Goal: Task Accomplishment & Management: Complete application form

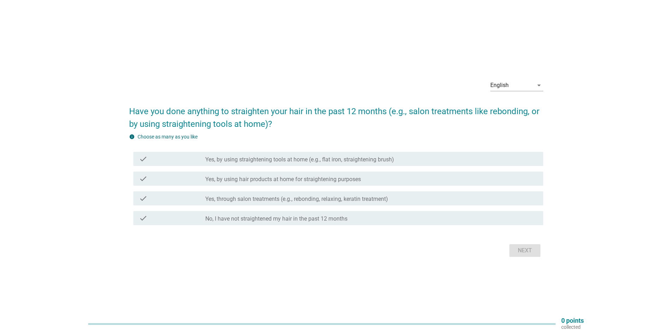
click at [281, 199] on label "Yes, through salon treatments (e.g., rebonding, relaxing, keratin treatment)" at bounding box center [296, 199] width 183 height 7
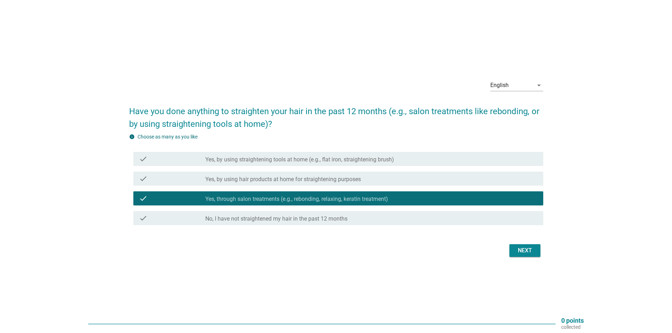
click at [523, 248] on div "Next" at bounding box center [525, 251] width 20 height 8
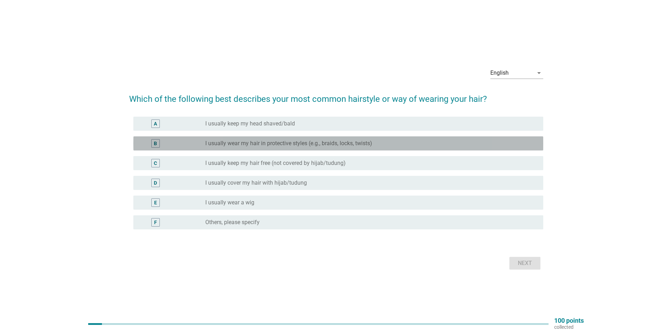
click at [268, 145] on label "I usually wear my hair in protective styles (e.g., braids, locks, twists)" at bounding box center [288, 143] width 167 height 7
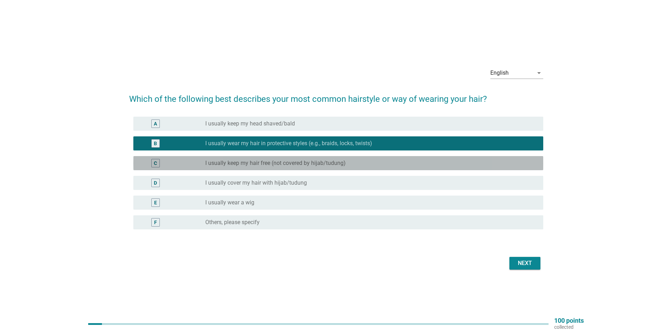
click at [257, 163] on label "I usually keep my hair free (not covered by hijab/tudung)" at bounding box center [275, 163] width 140 height 7
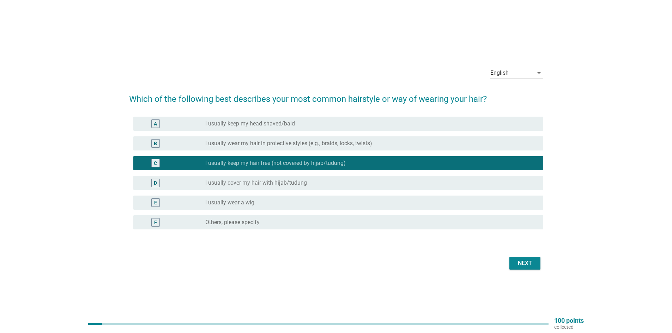
click at [518, 265] on div "Next" at bounding box center [525, 263] width 20 height 8
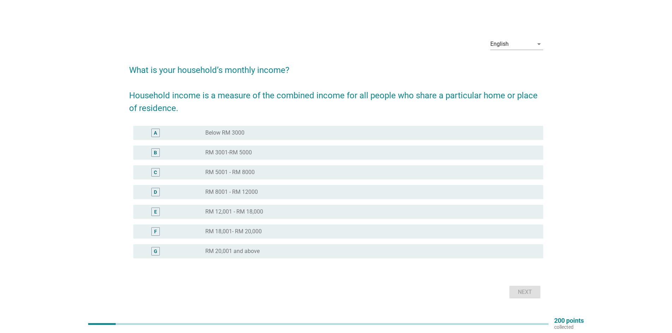
click at [260, 178] on div "C radio_button_unchecked RM 5001 - RM 8000" at bounding box center [338, 172] width 410 height 14
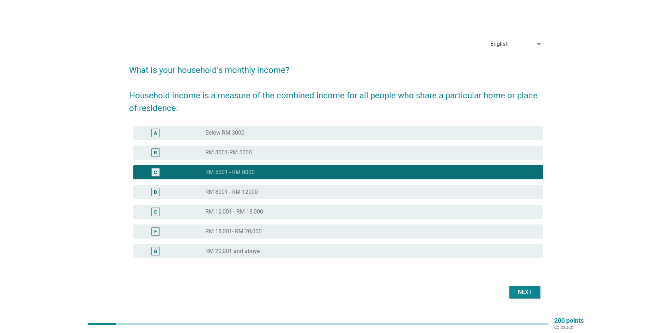
click at [531, 291] on div "Next" at bounding box center [525, 292] width 20 height 8
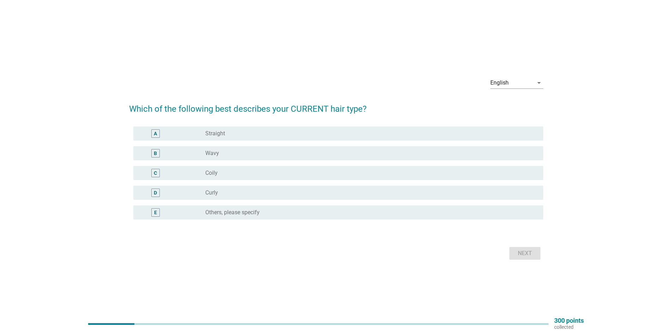
click at [229, 193] on div "radio_button_unchecked Curly" at bounding box center [368, 192] width 327 height 7
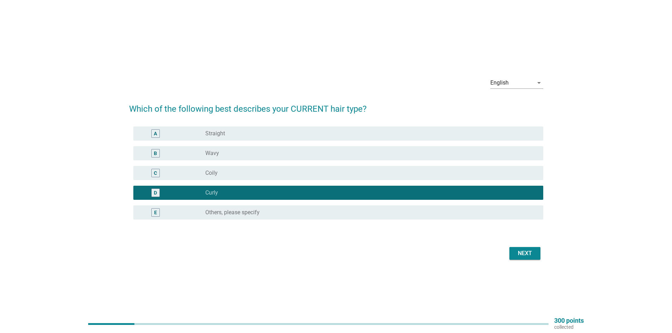
click at [529, 255] on div "Next" at bounding box center [525, 253] width 20 height 8
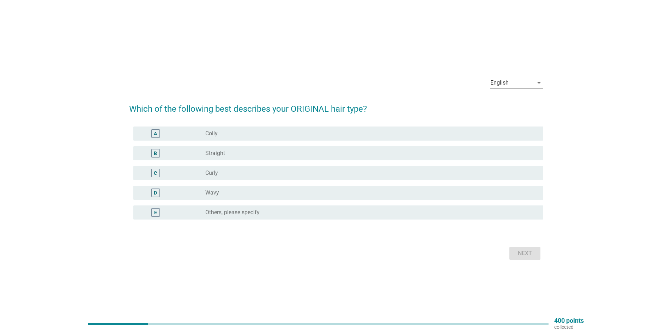
click at [232, 175] on div "radio_button_unchecked Curly" at bounding box center [368, 173] width 327 height 7
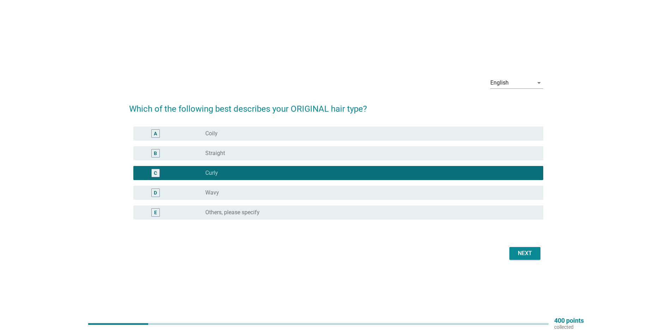
click at [533, 249] on div "Next" at bounding box center [525, 253] width 20 height 8
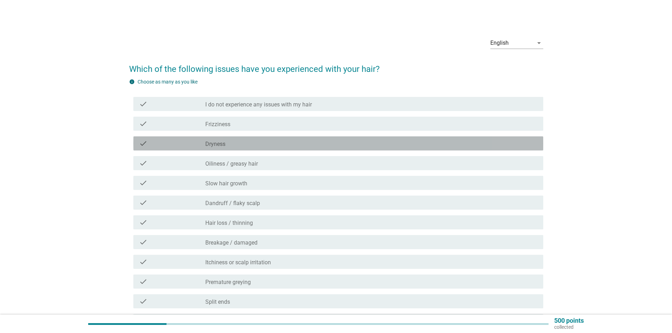
click at [238, 141] on div "check_box_outline_blank Dryness" at bounding box center [371, 143] width 332 height 8
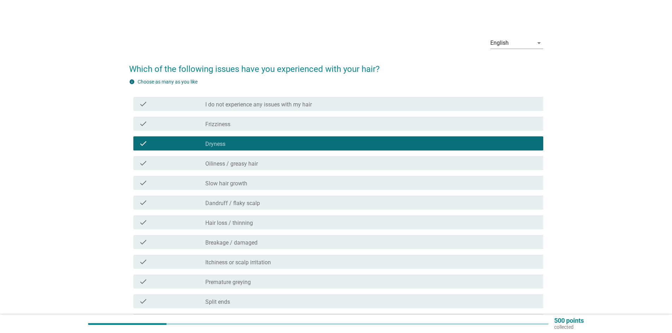
click at [258, 162] on div "check_box_outline_blank Oiliness / greasy hair" at bounding box center [371, 163] width 332 height 8
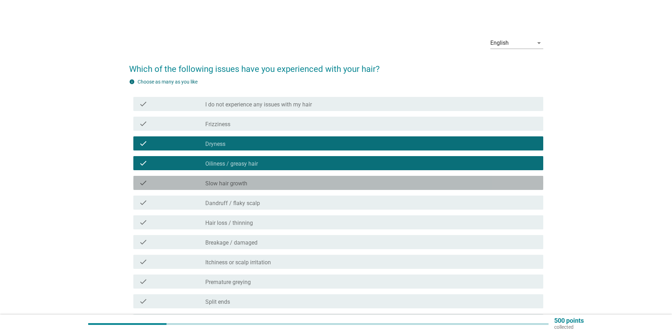
click at [263, 183] on div "check_box_outline_blank Slow hair growth" at bounding box center [371, 183] width 332 height 8
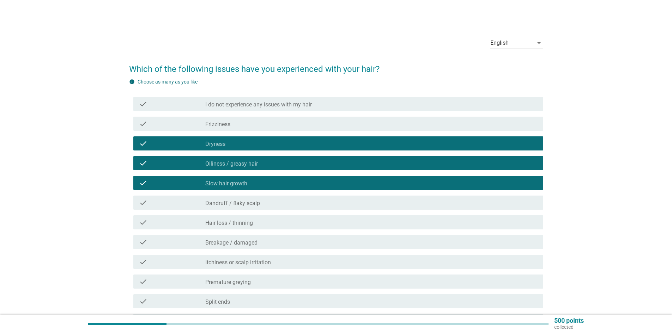
scroll to position [35, 0]
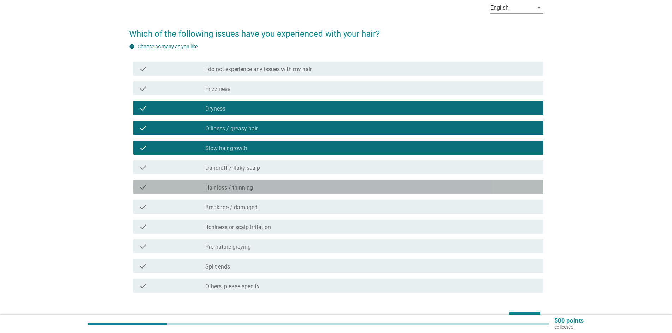
click at [266, 187] on div "check_box_outline_blank Hair loss / thinning" at bounding box center [371, 187] width 332 height 8
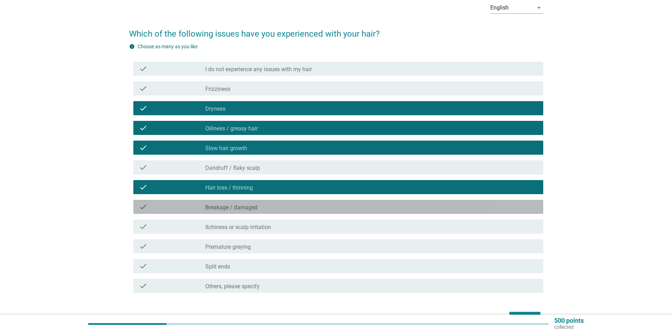
click at [273, 206] on div "check_box_outline_blank Breakage / damaged" at bounding box center [371, 207] width 332 height 8
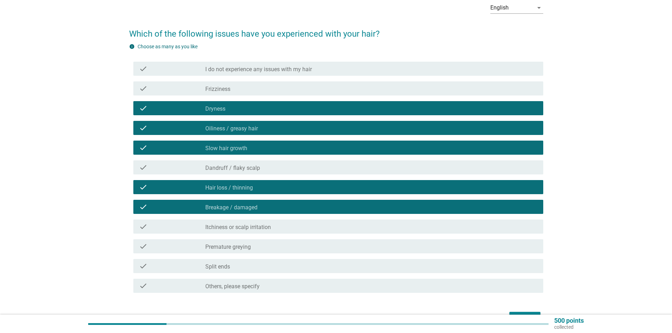
click at [276, 224] on div "check_box_outline_blank Itchiness or scalp irritation" at bounding box center [371, 227] width 332 height 8
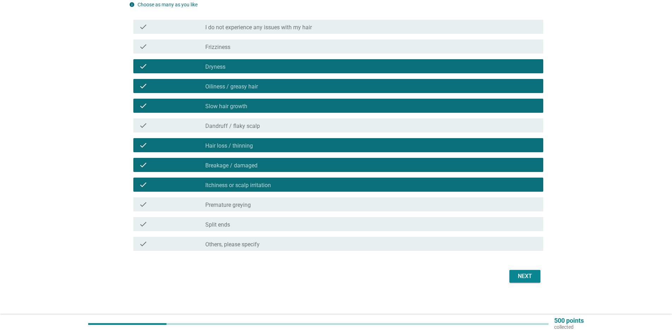
scroll to position [79, 0]
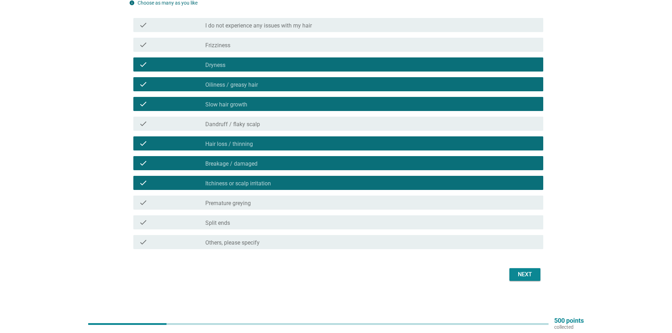
click at [308, 215] on div "check check_box_outline_blank Split ends" at bounding box center [338, 222] width 410 height 14
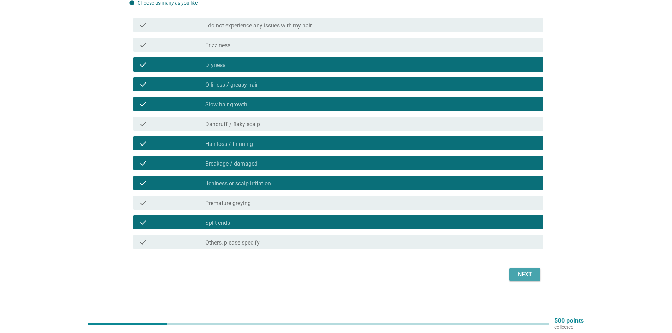
click at [523, 277] on div "Next" at bounding box center [525, 275] width 20 height 8
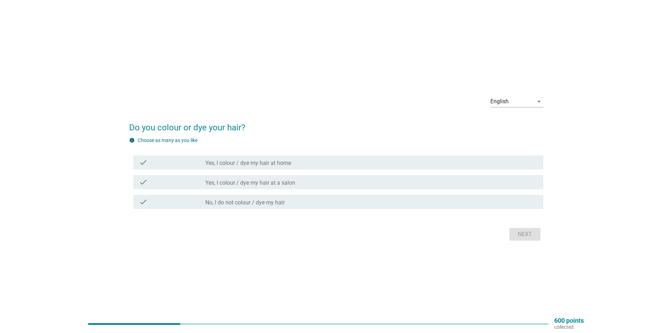
click at [302, 183] on div "check_box_outline_blank Yes, I colour / dye my hair at a salon" at bounding box center [371, 182] width 332 height 8
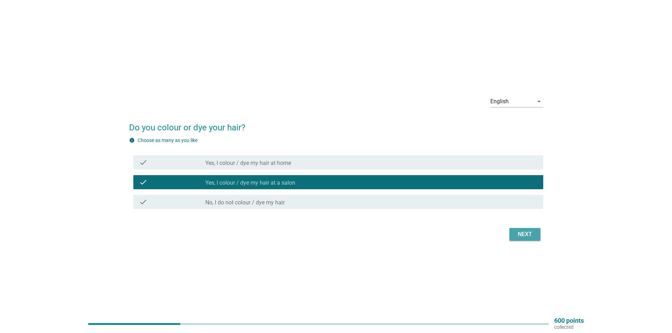
click at [524, 234] on div "Next" at bounding box center [525, 234] width 20 height 8
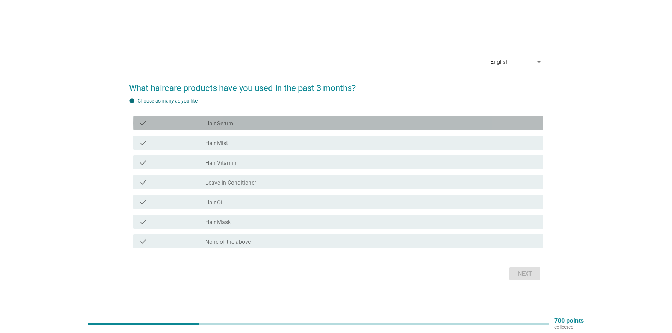
click at [256, 125] on div "check_box_outline_blank Hair Serum" at bounding box center [371, 123] width 332 height 8
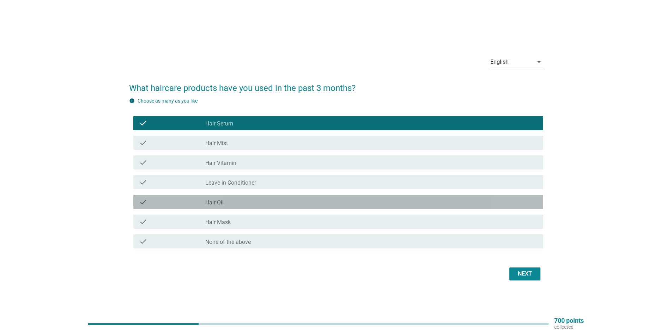
click at [261, 201] on div "check_box_outline_blank Hair Oil" at bounding box center [371, 202] width 332 height 8
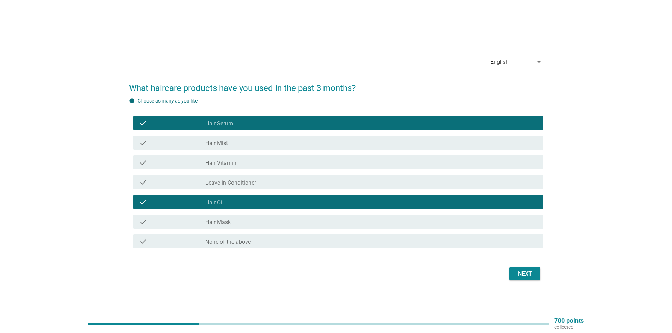
click at [262, 219] on div "check_box_outline_blank Hair Mask" at bounding box center [371, 222] width 332 height 8
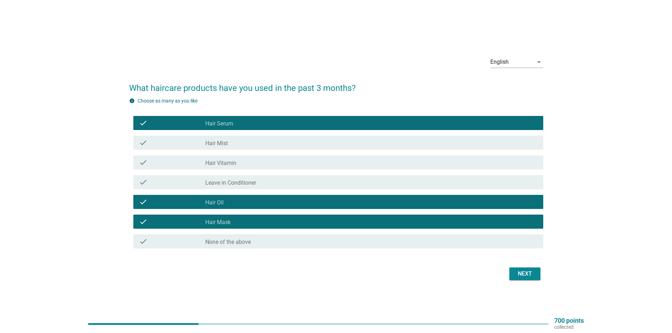
click at [275, 142] on div "check_box_outline_blank Hair Mist" at bounding box center [371, 143] width 332 height 8
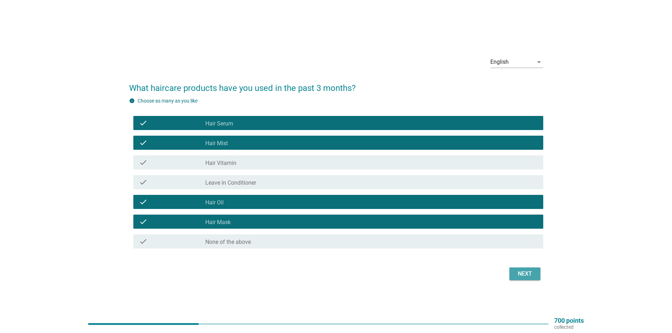
click at [530, 277] on div "Next" at bounding box center [525, 274] width 20 height 8
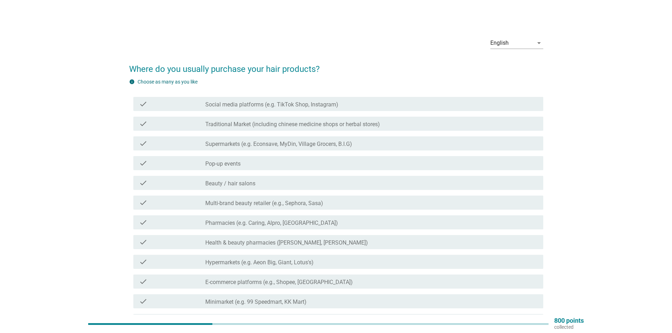
click at [249, 141] on label "Supermarkets (e.g. Econsave, MyDin, Village Grocers, B.I.G)" at bounding box center [278, 144] width 147 height 7
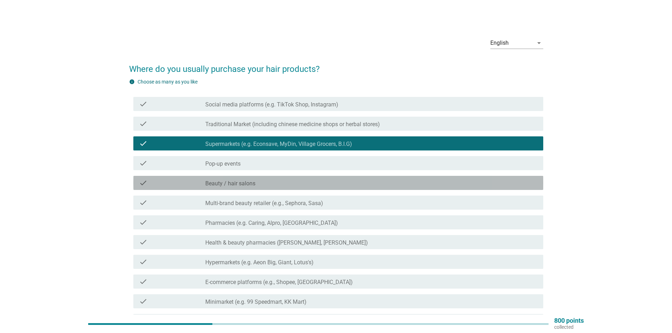
click at [262, 184] on div "check_box_outline_blank Beauty / hair salons" at bounding box center [371, 183] width 332 height 8
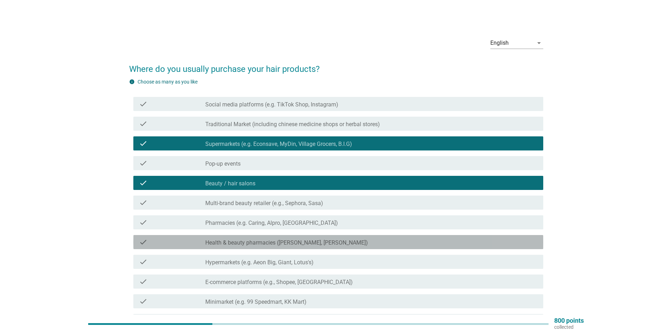
click at [274, 241] on label "Health & beauty pharmacies (e.g. Guardian, Watsons)" at bounding box center [286, 242] width 163 height 7
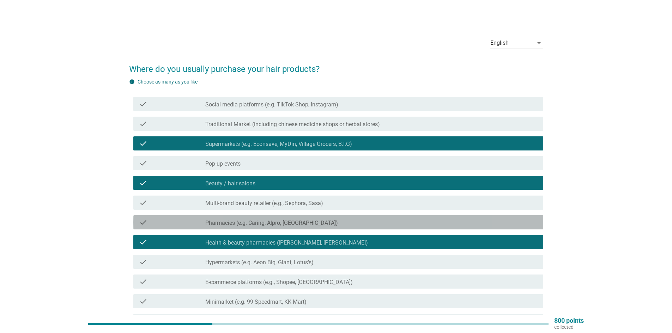
click at [291, 220] on label "Pharmacies (e.g. Caring, Alpro, Health Lane)" at bounding box center [271, 223] width 133 height 7
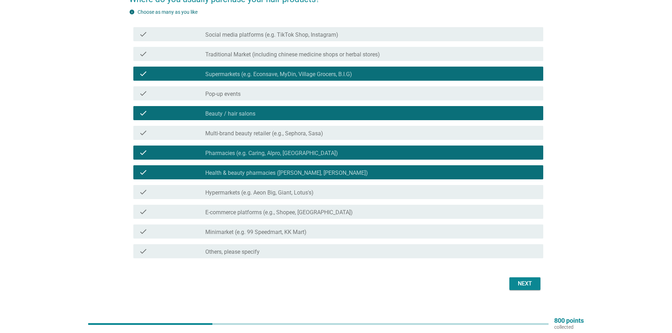
scroll to position [71, 0]
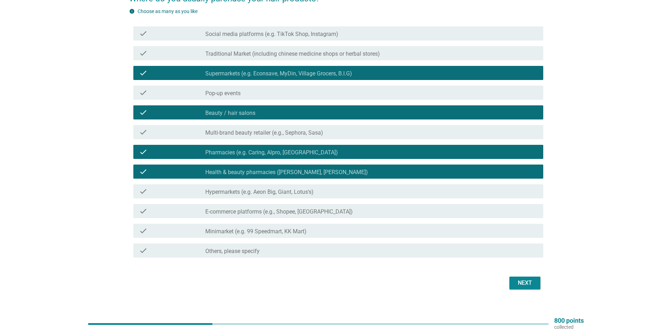
click at [517, 279] on button "Next" at bounding box center [524, 283] width 31 height 13
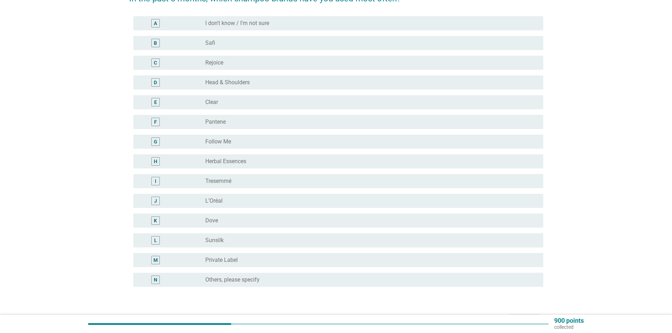
click at [254, 138] on div "radio_button_unchecked Follow Me" at bounding box center [371, 142] width 332 height 8
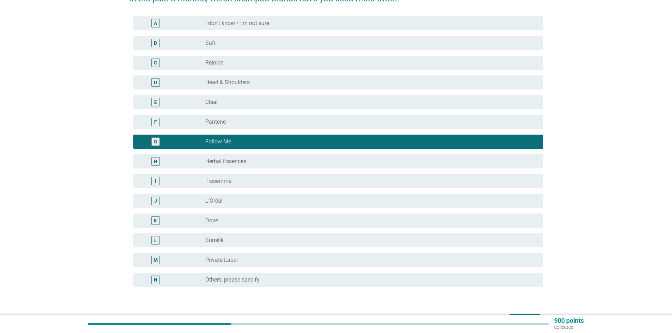
click at [258, 178] on div "radio_button_unchecked Tresemmé" at bounding box center [368, 181] width 327 height 7
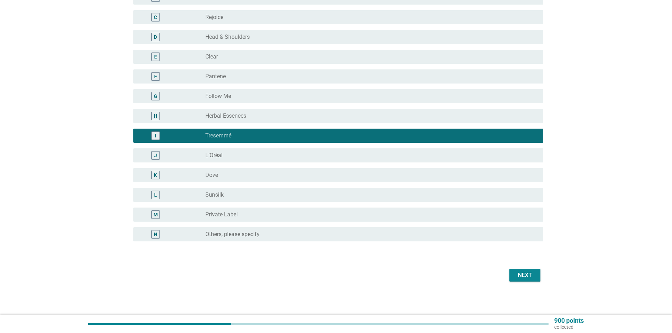
scroll to position [117, 0]
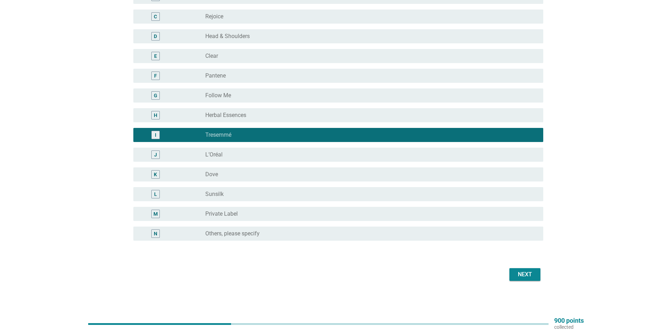
click at [527, 270] on button "Next" at bounding box center [524, 274] width 31 height 13
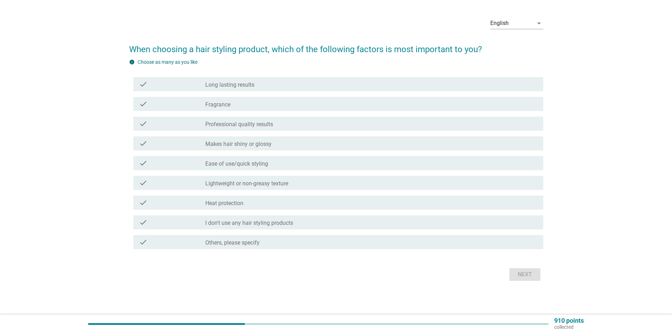
scroll to position [0, 0]
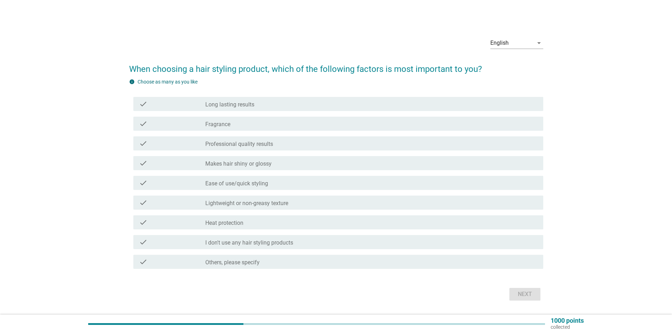
click at [258, 105] on div "check_box_outline_blank Long lasting results" at bounding box center [371, 104] width 332 height 8
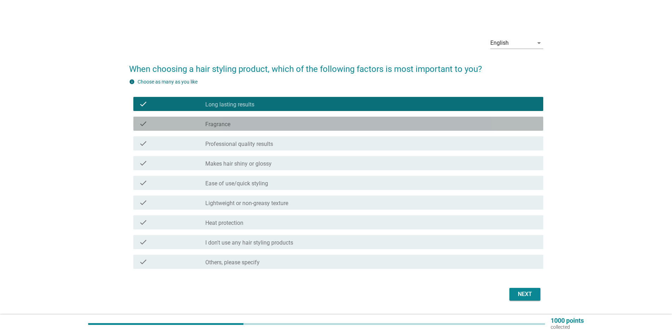
click at [261, 123] on div "check_box_outline_blank Fragrance" at bounding box center [371, 124] width 332 height 8
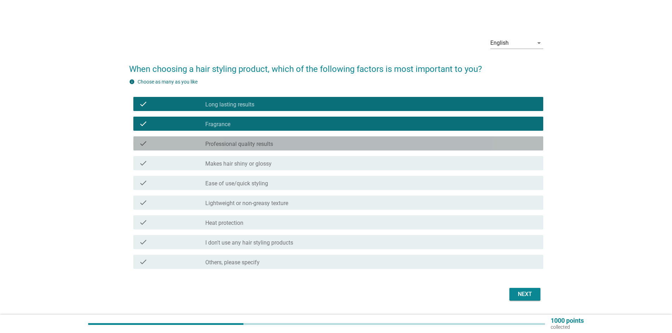
drag, startPoint x: 300, startPoint y: 142, endPoint x: 297, endPoint y: 150, distance: 7.7
click at [300, 142] on div "check_box_outline_blank Professional quality results" at bounding box center [371, 143] width 332 height 8
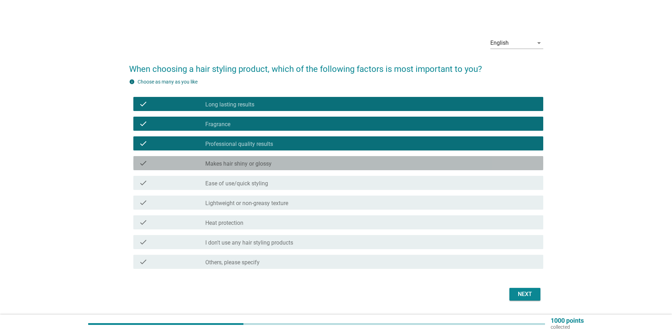
click at [291, 162] on div "check_box_outline_blank Makes hair shiny or glossy" at bounding box center [371, 163] width 332 height 8
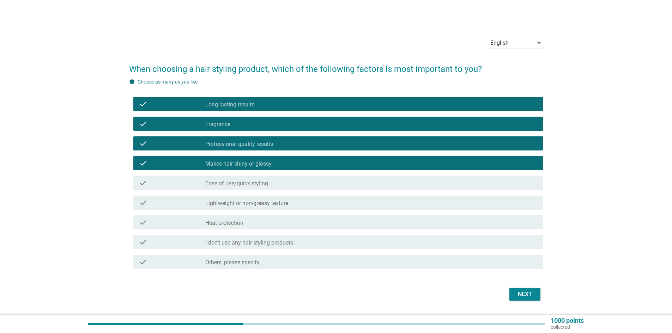
click at [291, 178] on div "check check_box_outline_blank Ease of use/quick styling" at bounding box center [338, 183] width 410 height 14
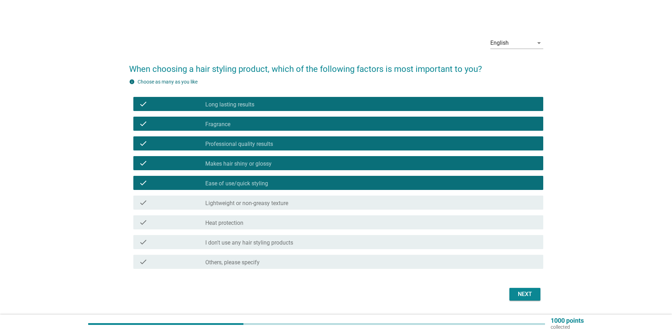
click at [300, 203] on div "check_box_outline_blank Lightweight or non-greasy texture" at bounding box center [371, 203] width 332 height 8
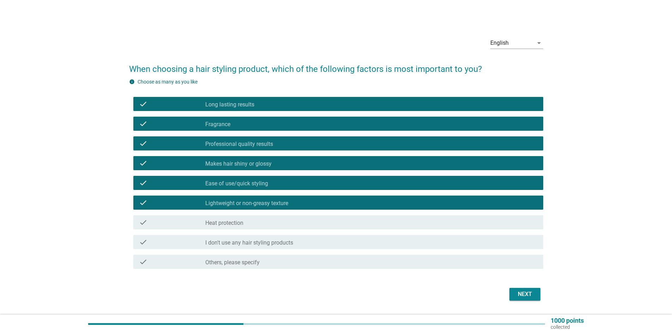
click at [520, 297] on div "Next" at bounding box center [525, 294] width 20 height 8
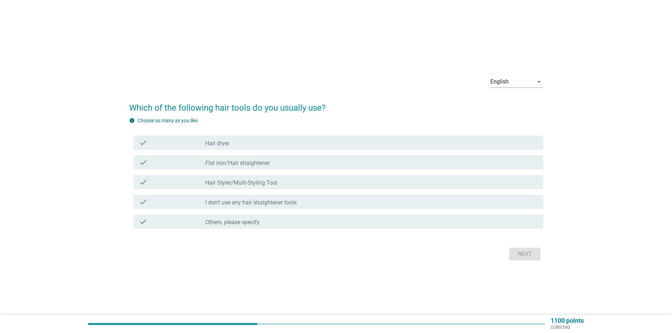
click at [289, 181] on div "check_box_outline_blank Hair Styler/Multi-Styling Tool" at bounding box center [371, 182] width 332 height 8
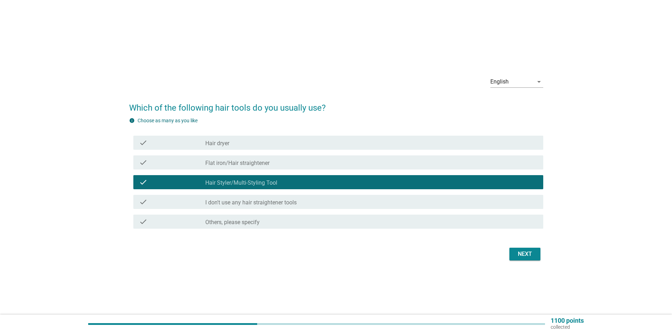
click at [519, 256] on div "Next" at bounding box center [525, 254] width 20 height 8
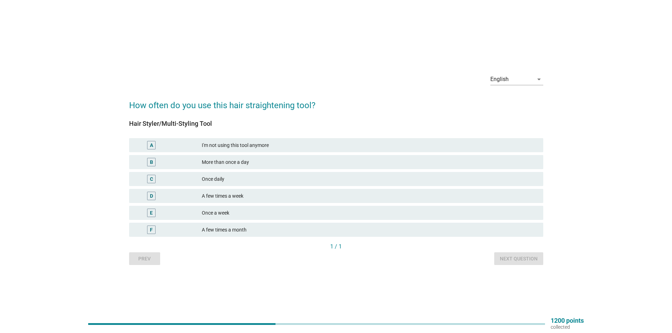
click at [262, 226] on div "A few times a month" at bounding box center [370, 230] width 336 height 8
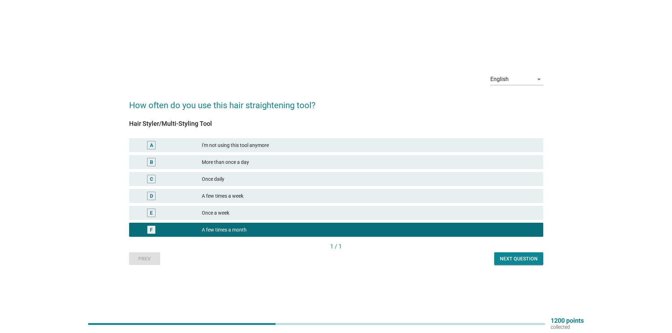
click at [518, 253] on button "Next question" at bounding box center [518, 259] width 49 height 13
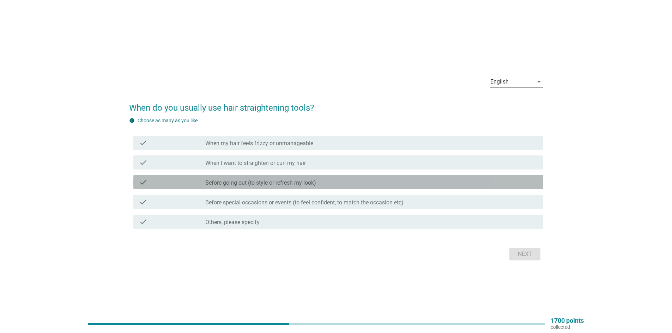
click at [242, 183] on label "Before going out (to style or refresh my look)" at bounding box center [260, 183] width 111 height 7
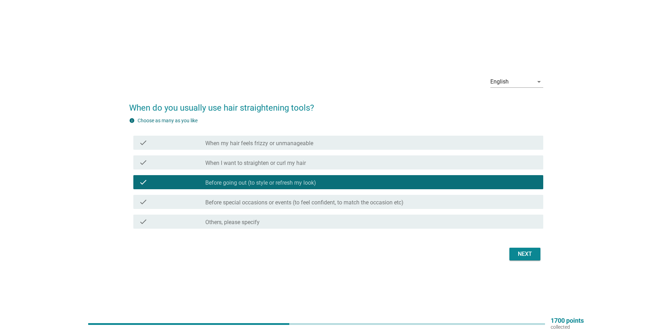
click at [256, 204] on label "Before special occasions or events (to feel confident, to match the occasion et…" at bounding box center [304, 202] width 198 height 7
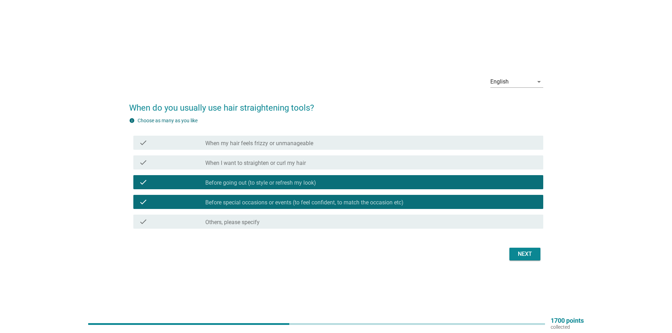
click at [521, 252] on div "Next" at bounding box center [525, 254] width 20 height 8
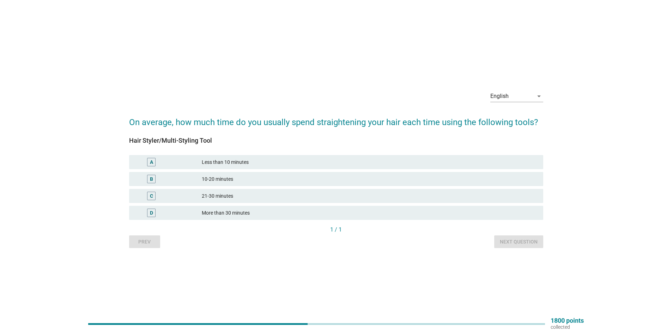
click at [262, 166] on div "A Less than 10 minutes" at bounding box center [336, 162] width 414 height 14
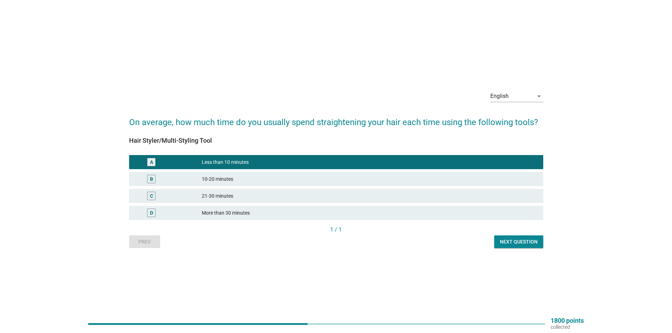
click at [524, 241] on div "Next question" at bounding box center [519, 241] width 38 height 7
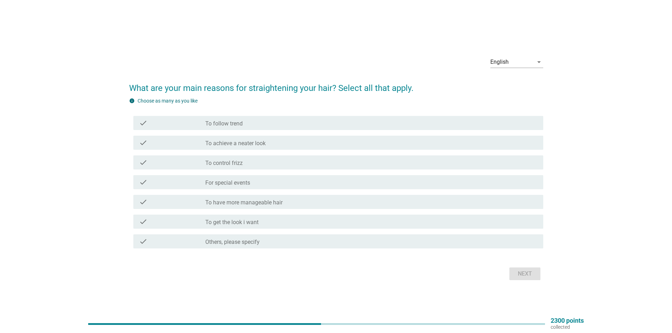
click at [256, 162] on div "check_box_outline_blank To control frizz" at bounding box center [371, 162] width 332 height 8
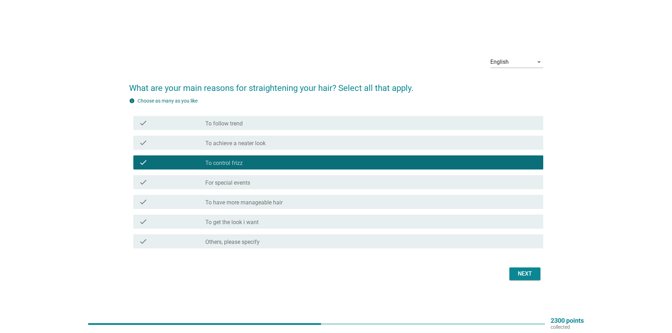
click at [256, 178] on div "check check_box_outline_blank For special events" at bounding box center [338, 182] width 410 height 14
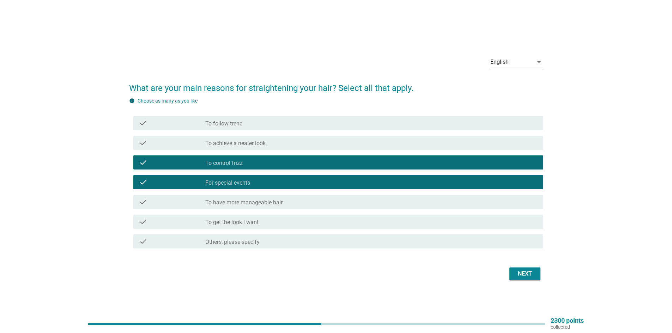
click at [298, 196] on div "check check_box_outline_blank To have more manageable hair" at bounding box center [338, 202] width 410 height 14
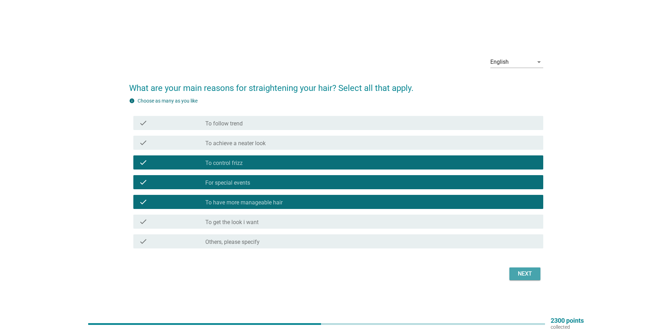
click at [526, 274] on div "Next" at bounding box center [525, 274] width 20 height 8
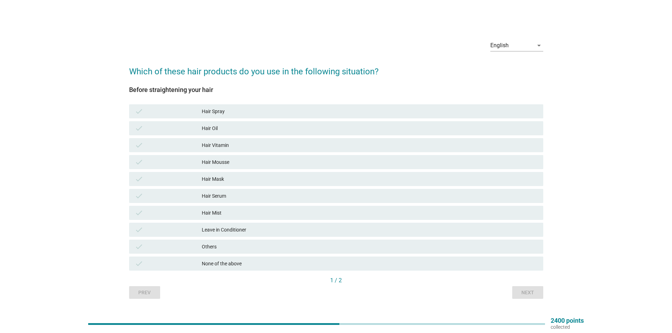
click at [251, 109] on div "Hair Spray" at bounding box center [370, 111] width 336 height 8
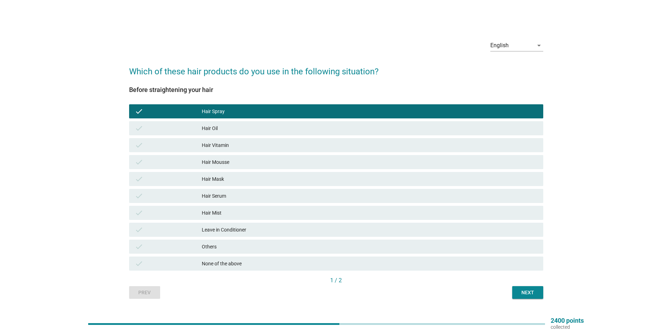
click at [239, 161] on div "Hair Mousse" at bounding box center [370, 162] width 336 height 8
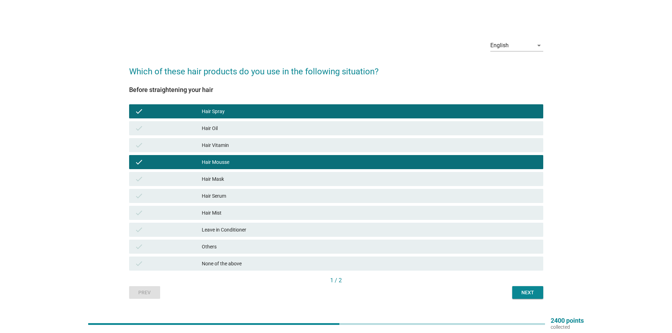
click at [236, 208] on div "check Hair Mist" at bounding box center [336, 213] width 414 height 14
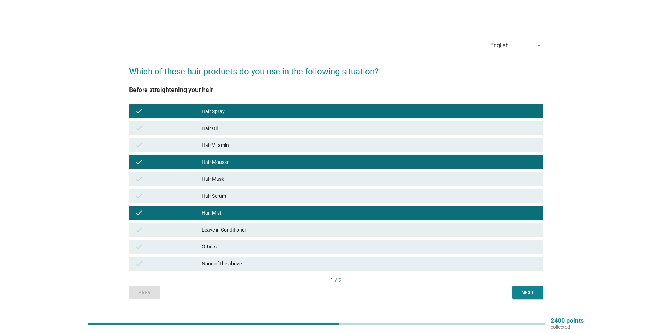
click at [523, 292] on div "Next" at bounding box center [528, 292] width 20 height 7
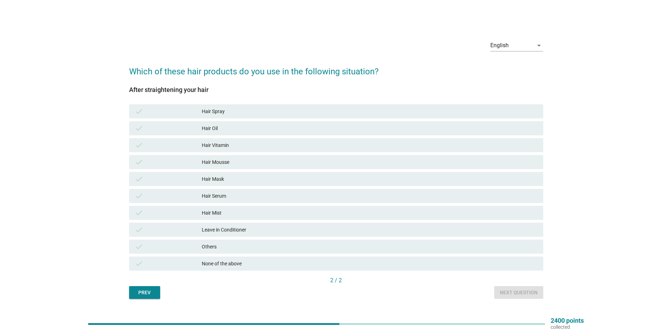
click at [243, 180] on div "Hair Mask" at bounding box center [370, 179] width 336 height 8
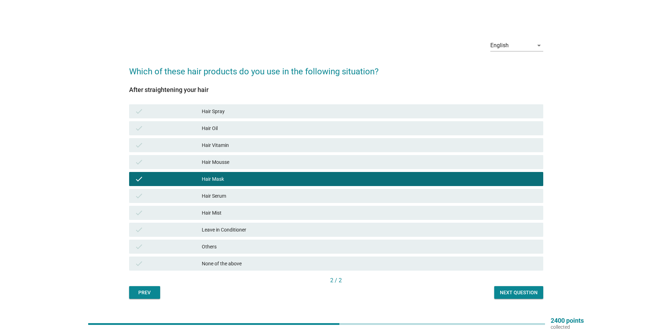
click at [508, 292] on div "Next question" at bounding box center [519, 292] width 38 height 7
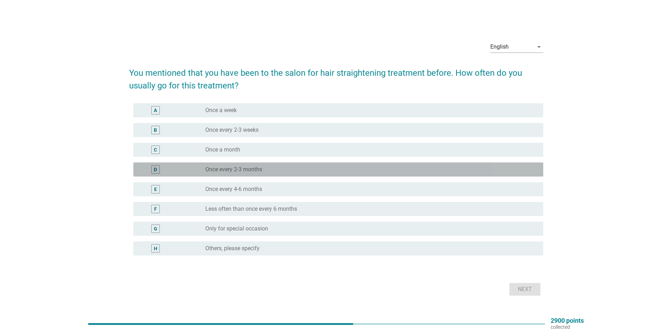
click at [245, 171] on label "Once every 2-3 months" at bounding box center [233, 169] width 57 height 7
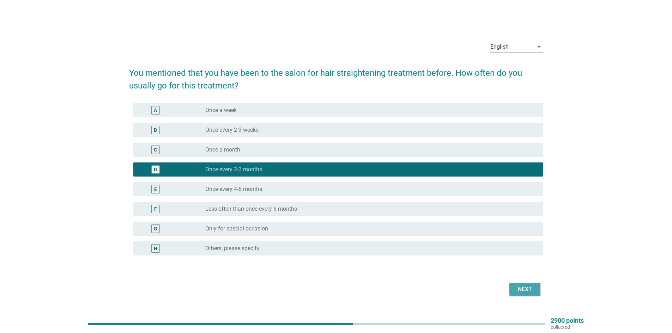
click at [529, 286] on div "Next" at bounding box center [525, 289] width 20 height 8
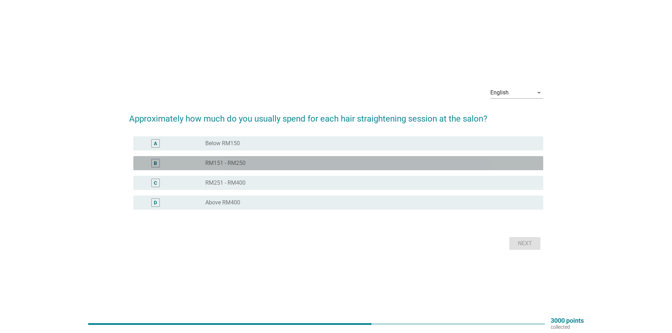
drag, startPoint x: 236, startPoint y: 159, endPoint x: 336, endPoint y: 203, distance: 109.0
click at [237, 160] on label "RM151 - RM250" at bounding box center [225, 163] width 40 height 7
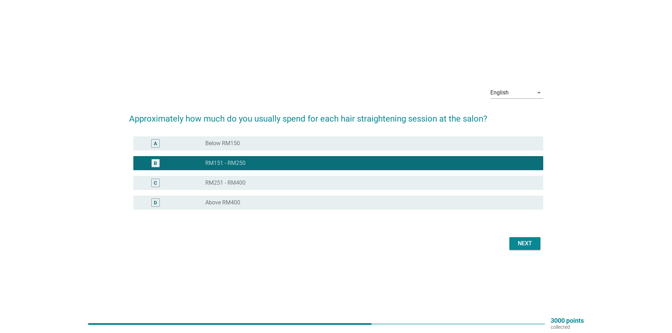
click at [517, 245] on div "Next" at bounding box center [525, 243] width 20 height 8
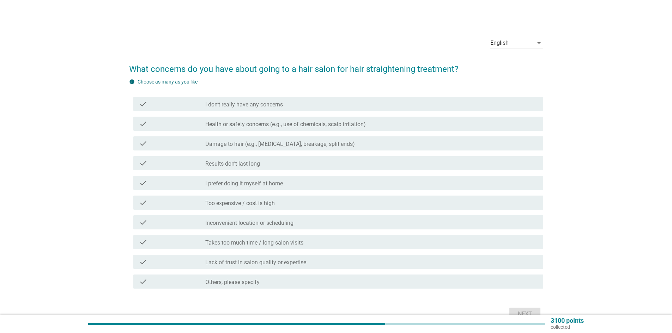
click at [237, 121] on div "check_box_outline_blank Health or safety concerns (e.g., use of chemicals, scal…" at bounding box center [371, 124] width 332 height 8
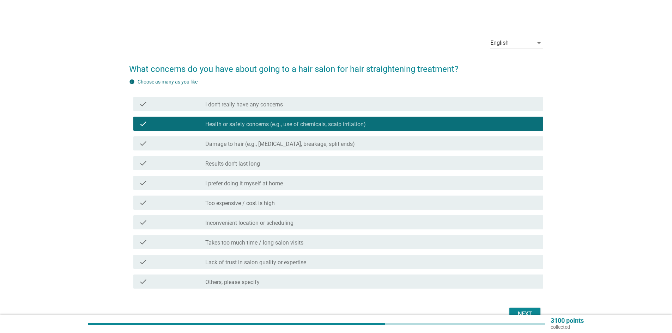
click at [239, 144] on label "Damage to hair (e.g., dryness, breakage, split ends)" at bounding box center [280, 144] width 150 height 7
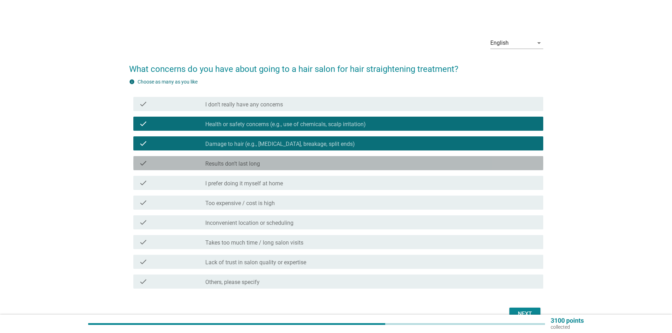
click at [269, 163] on div "check_box_outline_blank Results don’t last long" at bounding box center [371, 163] width 332 height 8
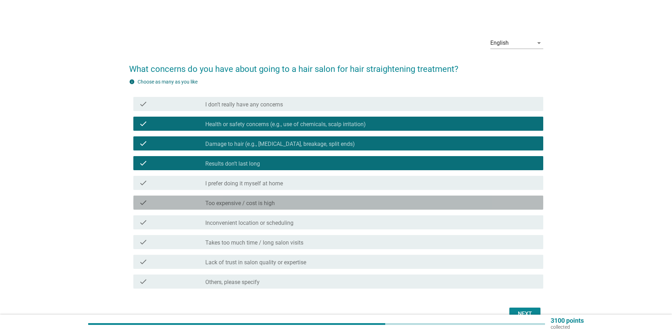
click at [280, 198] on div "check check_box_outline_blank Too expensive / cost is high" at bounding box center [338, 203] width 410 height 14
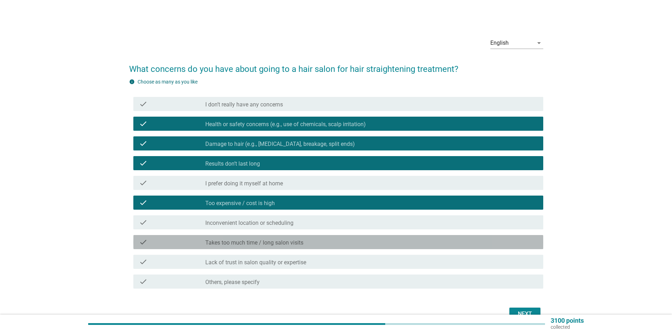
click at [292, 243] on label "Takes too much time / long salon visits" at bounding box center [254, 242] width 98 height 7
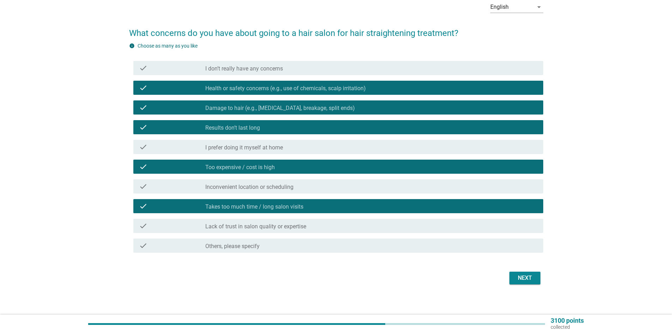
scroll to position [40, 0]
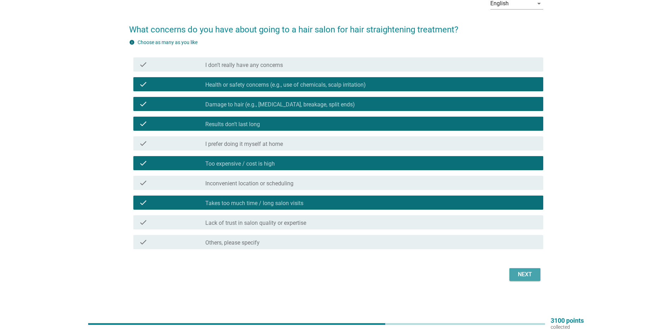
click at [535, 276] on button "Next" at bounding box center [524, 274] width 31 height 13
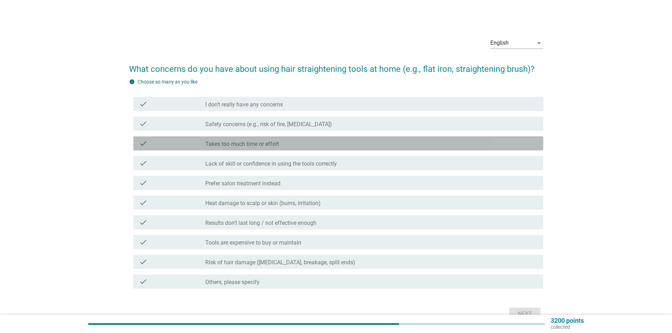
click at [281, 144] on div "check_box_outline_blank Takes too much time or effort" at bounding box center [371, 143] width 332 height 8
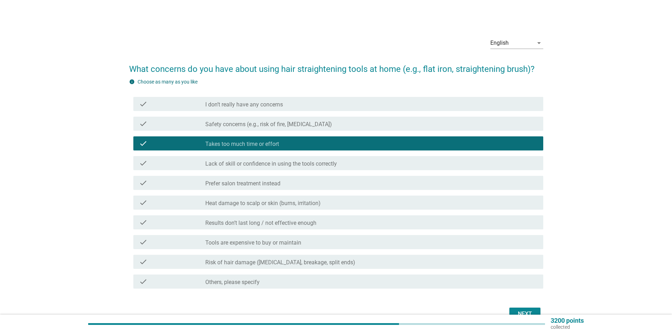
click at [287, 170] on div "check check_box_outline_blank Lack of skill or confidence in using the tools co…" at bounding box center [336, 163] width 414 height 20
click at [261, 165] on label "Lack of skill or confidence in using the tools correctly" at bounding box center [271, 163] width 132 height 7
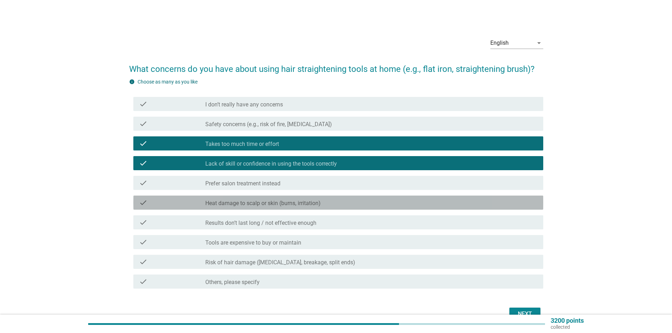
click at [278, 198] on div "check check_box_outline_blank Heat damage to scalp or skin (burns, irritation)" at bounding box center [338, 203] width 410 height 14
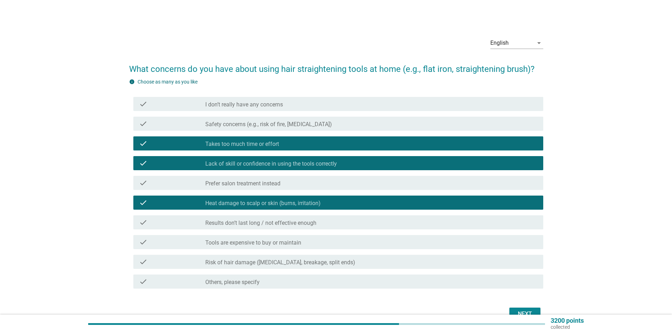
click at [287, 264] on label "Risk of hair damage (dryness, breakage, split ends)" at bounding box center [280, 262] width 150 height 7
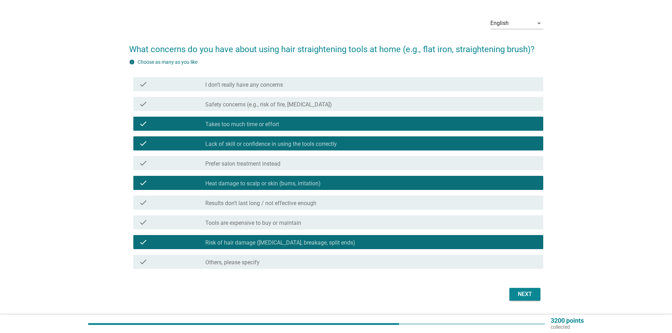
scroll to position [40, 0]
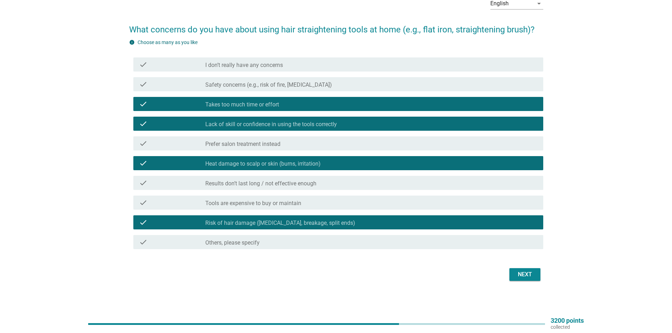
click at [528, 273] on div "Next" at bounding box center [525, 275] width 20 height 8
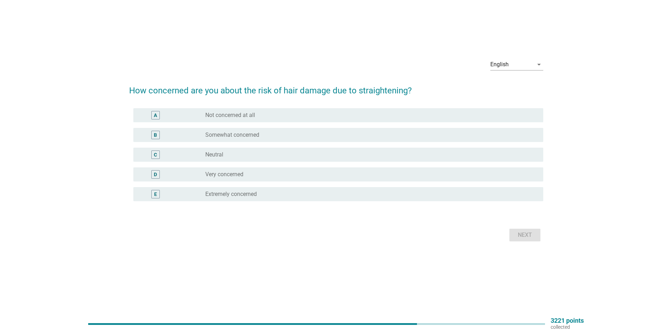
scroll to position [0, 0]
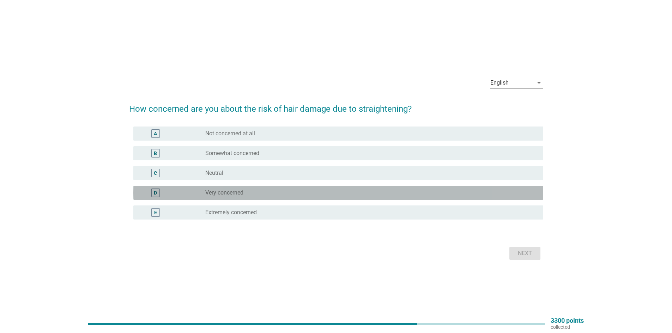
click at [267, 194] on div "radio_button_unchecked Very concerned" at bounding box center [368, 192] width 327 height 7
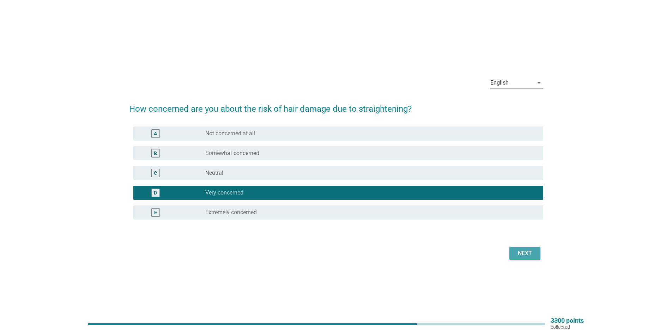
click at [528, 256] on div "Next" at bounding box center [525, 253] width 20 height 8
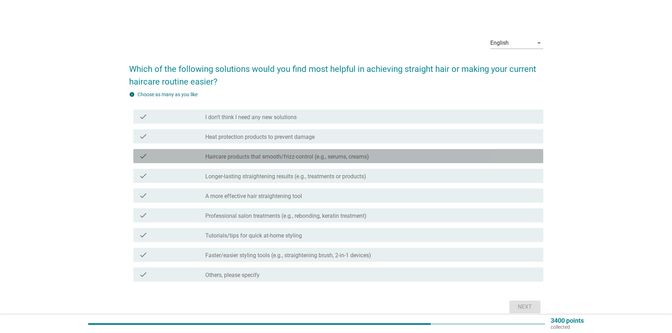
click at [251, 156] on label "Haircare products that smooth/frizz-control (e.g., serums, creams)" at bounding box center [287, 156] width 164 height 7
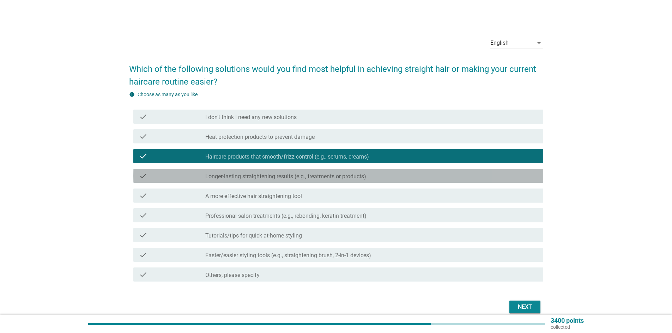
click at [252, 177] on label "Longer-lasting straightening results (e.g., treatments or products)" at bounding box center [285, 176] width 161 height 7
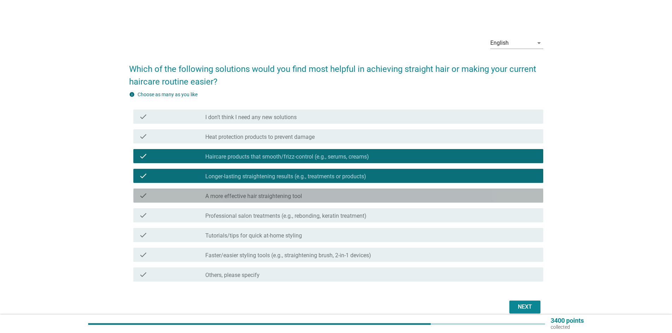
click at [259, 195] on label "A more effective hair straightening tool" at bounding box center [253, 196] width 97 height 7
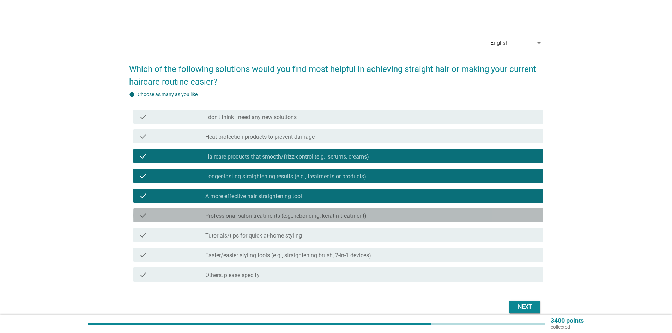
click at [242, 214] on label "Professional salon treatments (e.g., rebonding, keratin treatment)" at bounding box center [285, 216] width 161 height 7
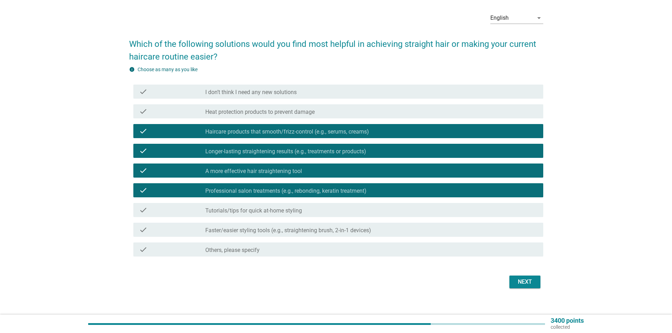
scroll to position [32, 0]
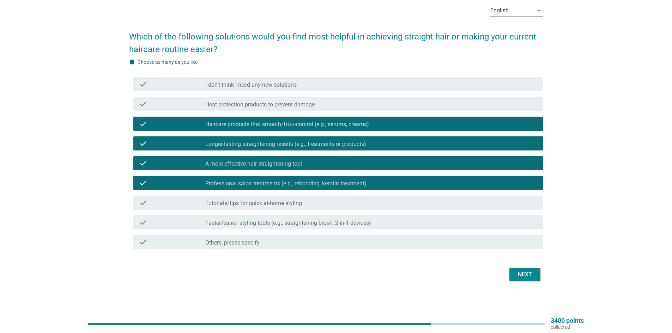
click at [526, 275] on div "Next" at bounding box center [525, 275] width 20 height 8
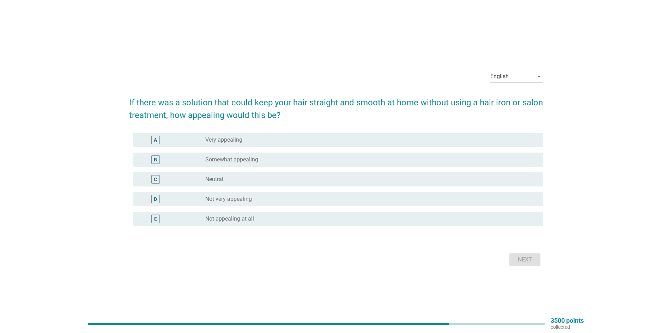
click at [246, 146] on div "A radio_button_unchecked Very appealing" at bounding box center [338, 140] width 410 height 14
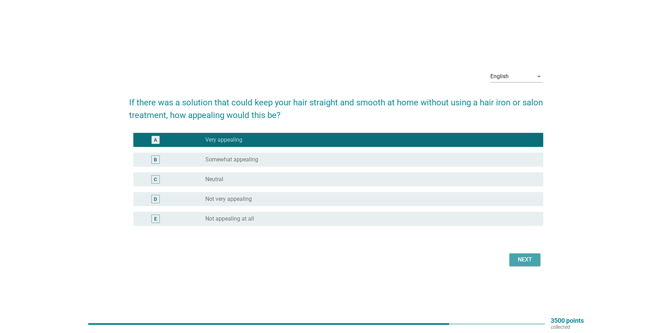
click at [517, 259] on div "Next" at bounding box center [525, 260] width 20 height 8
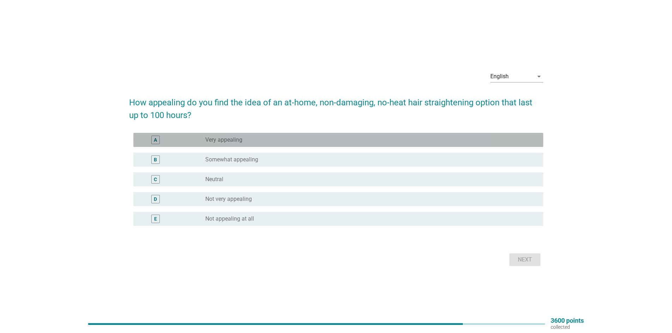
click at [274, 140] on div "radio_button_unchecked Very appealing" at bounding box center [368, 139] width 327 height 7
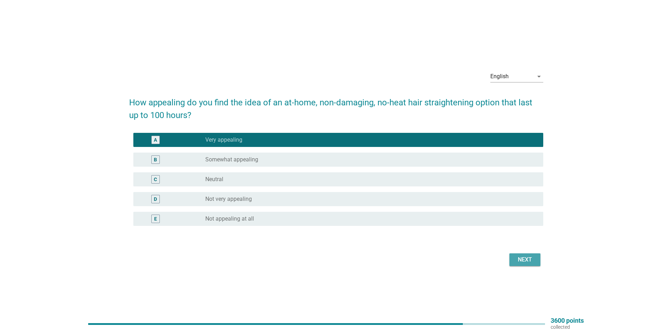
click at [523, 256] on div "Next" at bounding box center [525, 260] width 20 height 8
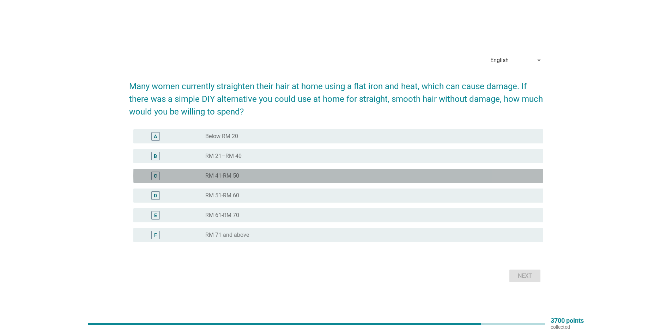
click at [245, 180] on div "radio_button_unchecked RM 41-RM 50" at bounding box center [371, 176] width 332 height 8
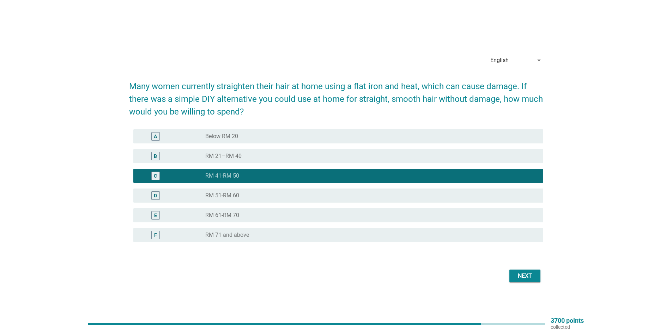
click at [522, 275] on div "Next" at bounding box center [525, 276] width 20 height 8
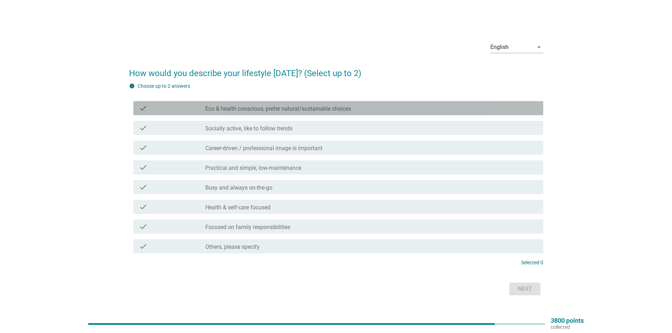
click at [289, 110] on label "Eco & health conscious, prefer natural/sustainable choices" at bounding box center [278, 108] width 146 height 7
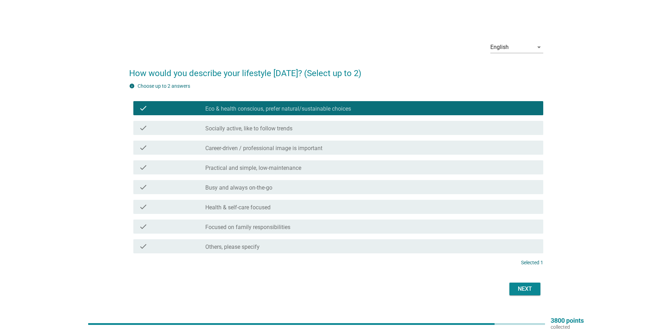
click at [286, 166] on label "Practical and simple, low-maintenance" at bounding box center [253, 168] width 96 height 7
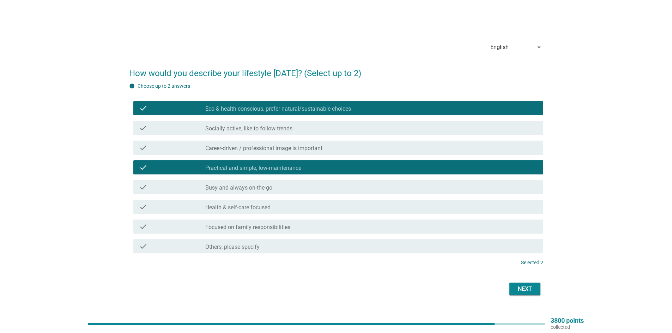
click at [279, 203] on div "check_box_outline_blank Health & self-care focused" at bounding box center [371, 207] width 332 height 8
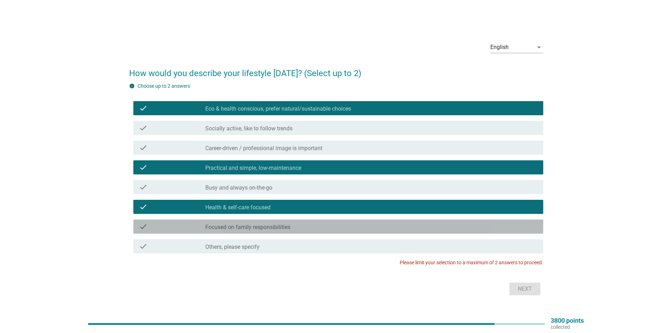
click at [279, 228] on label "Focused on family responsibilities" at bounding box center [247, 227] width 85 height 7
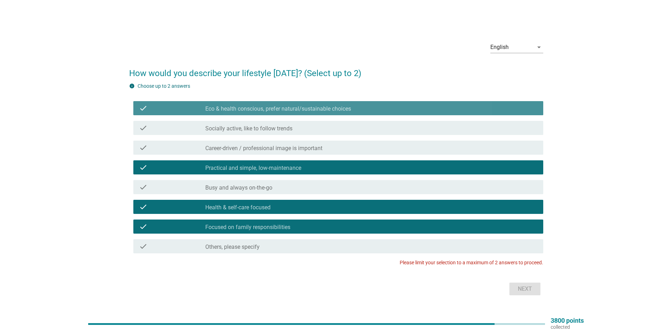
click at [239, 107] on label "Eco & health conscious, prefer natural/sustainable choices" at bounding box center [278, 108] width 146 height 7
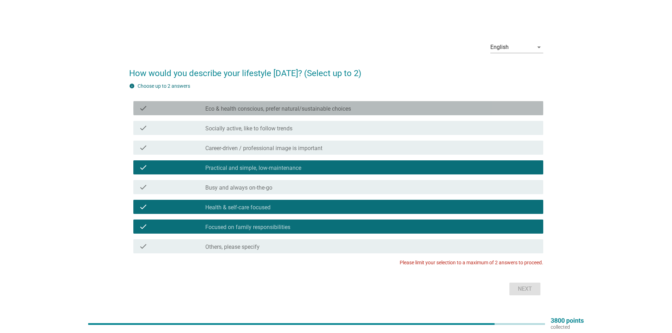
click at [240, 109] on label "Eco & health conscious, prefer natural/sustainable choices" at bounding box center [278, 108] width 146 height 7
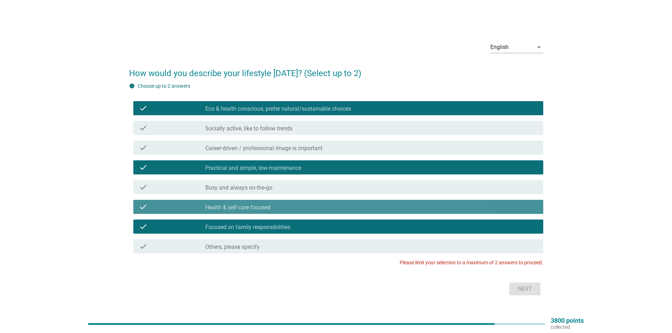
click at [272, 205] on div "check_box_outline_blank Health & self-care focused" at bounding box center [371, 207] width 332 height 8
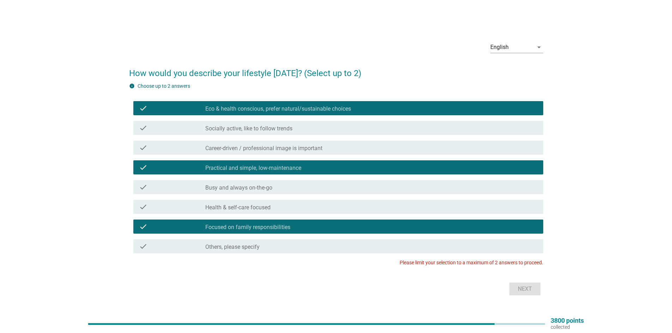
drag, startPoint x: 314, startPoint y: 165, endPoint x: 313, endPoint y: 170, distance: 5.3
click at [314, 165] on div "check_box Practical and simple, low-maintenance" at bounding box center [371, 167] width 332 height 8
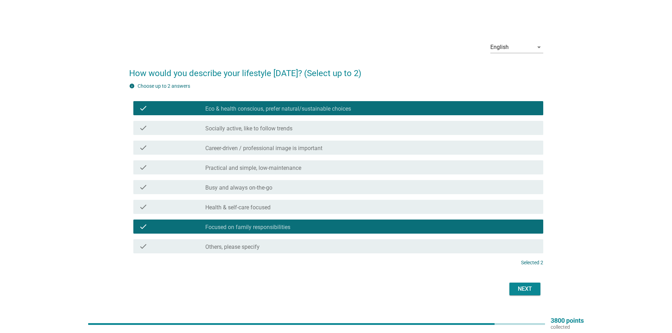
click at [526, 292] on div "Next" at bounding box center [525, 289] width 20 height 8
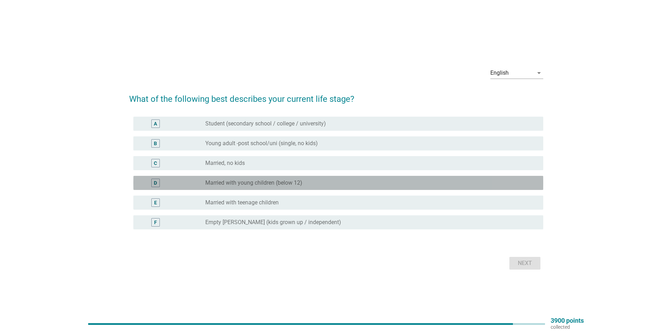
click at [310, 181] on div "radio_button_unchecked Married with young children (below 12)" at bounding box center [368, 183] width 327 height 7
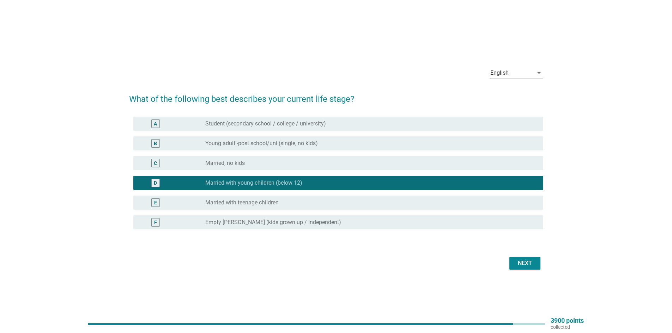
click at [535, 264] on button "Next" at bounding box center [524, 263] width 31 height 13
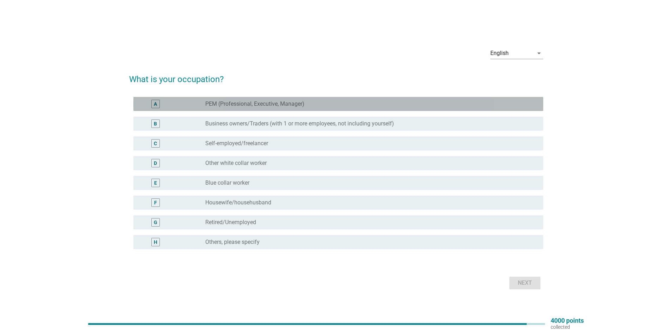
click at [279, 105] on label "PEM (Professional, Executive, Manager)" at bounding box center [254, 104] width 99 height 7
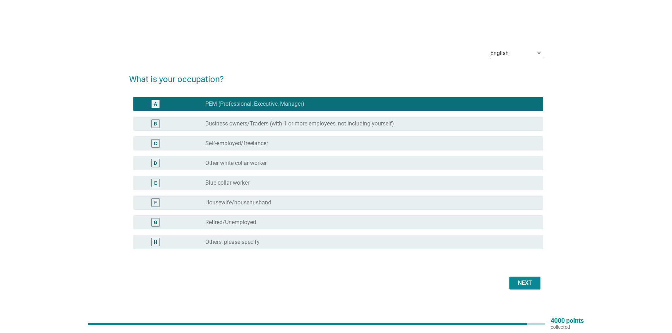
click at [524, 285] on div "Next" at bounding box center [525, 283] width 20 height 8
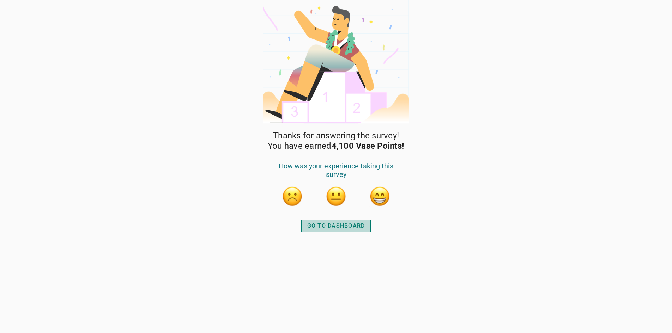
click at [329, 225] on div "GO TO DASHBOARD" at bounding box center [336, 226] width 58 height 8
